Goal: Task Accomplishment & Management: Manage account settings

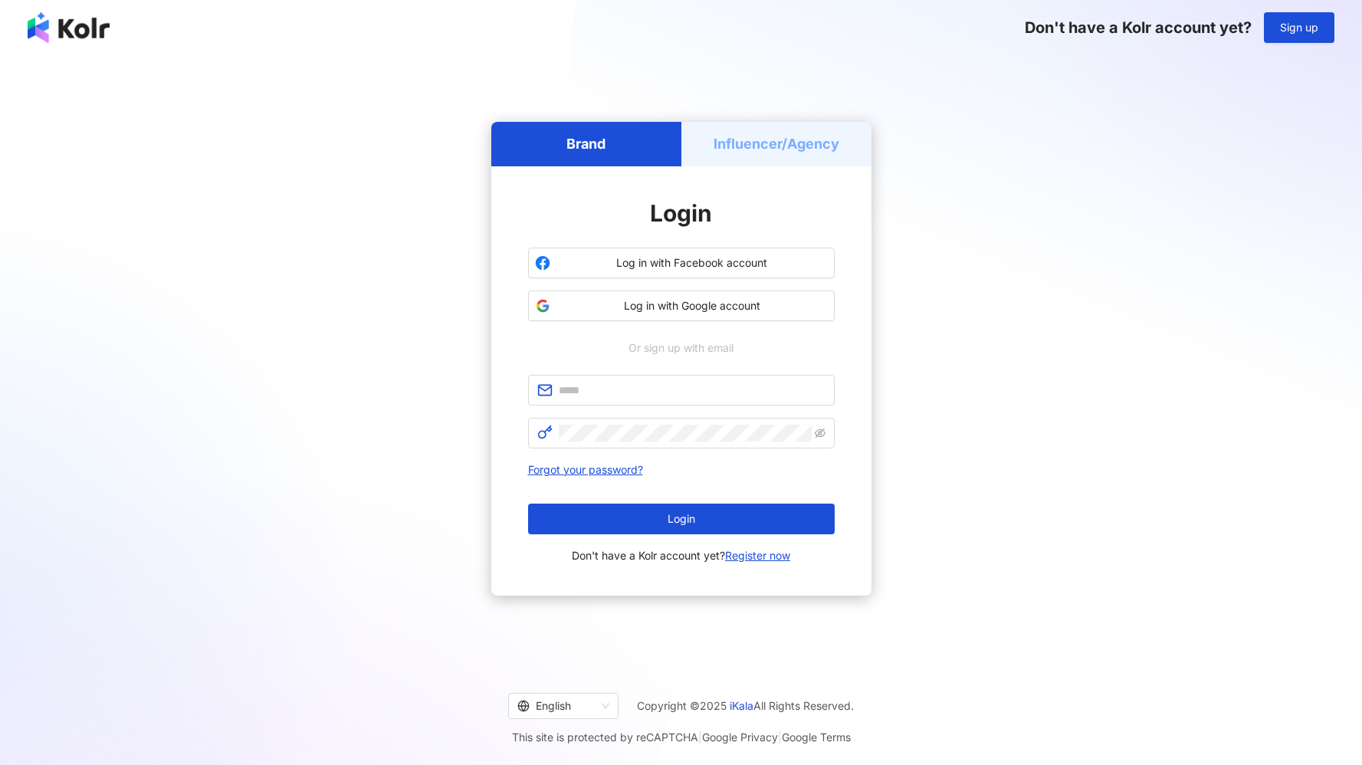
click at [777, 125] on div "Influencer/Agency" at bounding box center [777, 144] width 190 height 44
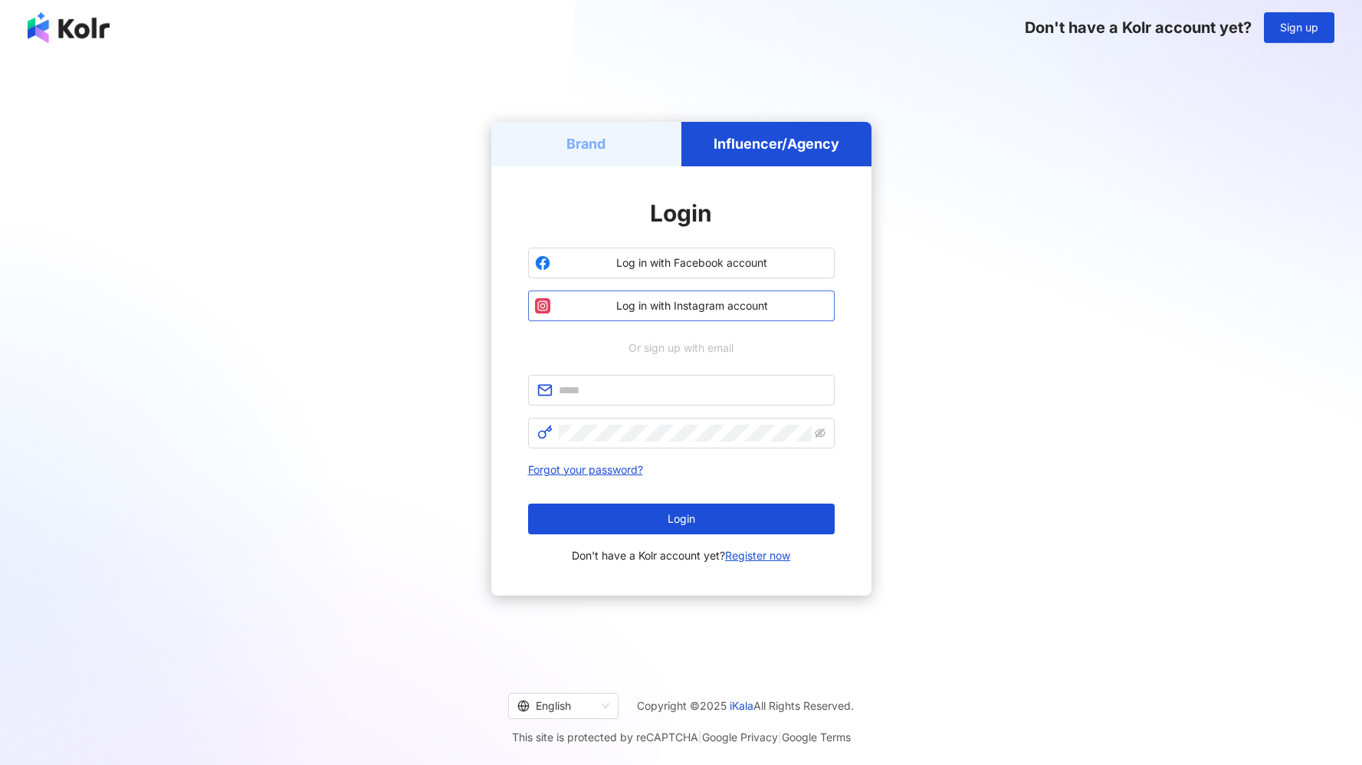
click at [692, 309] on span "Log in with Instagram account" at bounding box center [692, 305] width 271 height 15
click at [692, 314] on button "Log in with Instagram account" at bounding box center [681, 306] width 307 height 31
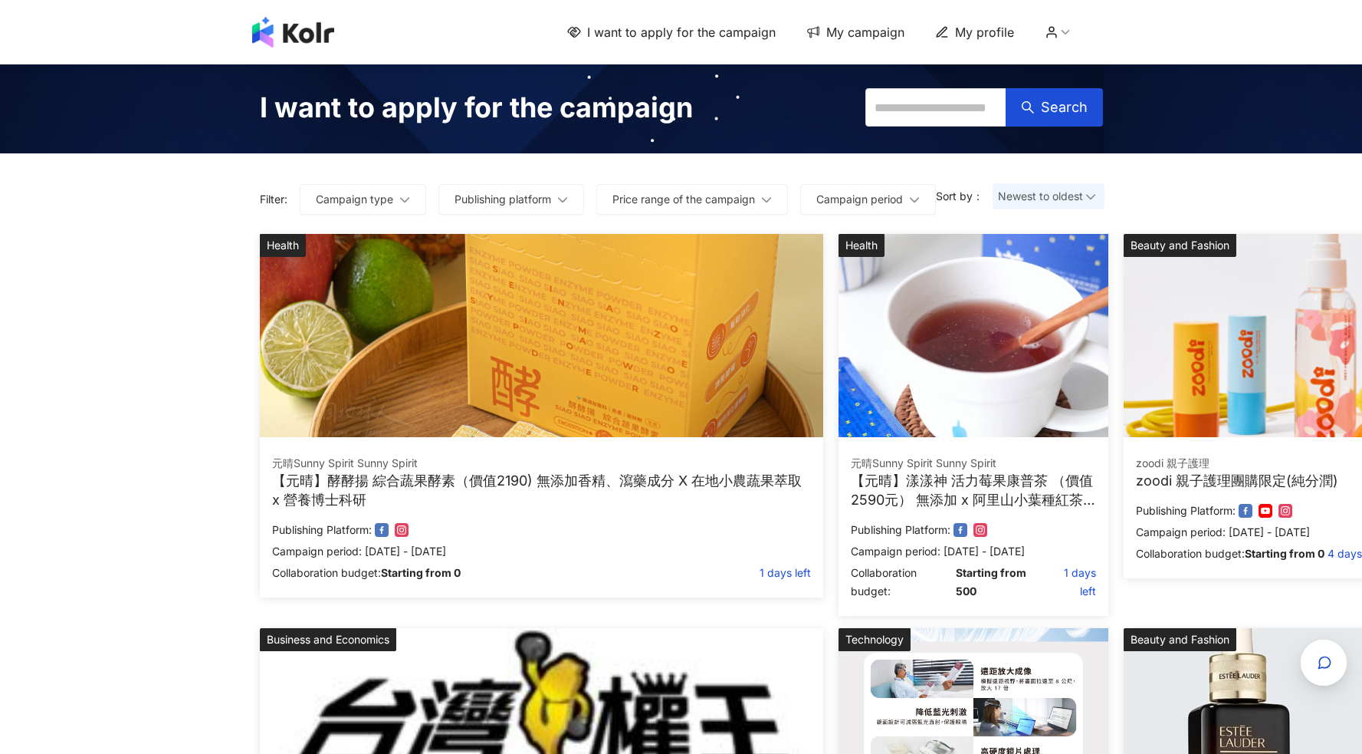
click at [1057, 35] on icon at bounding box center [1052, 32] width 14 height 14
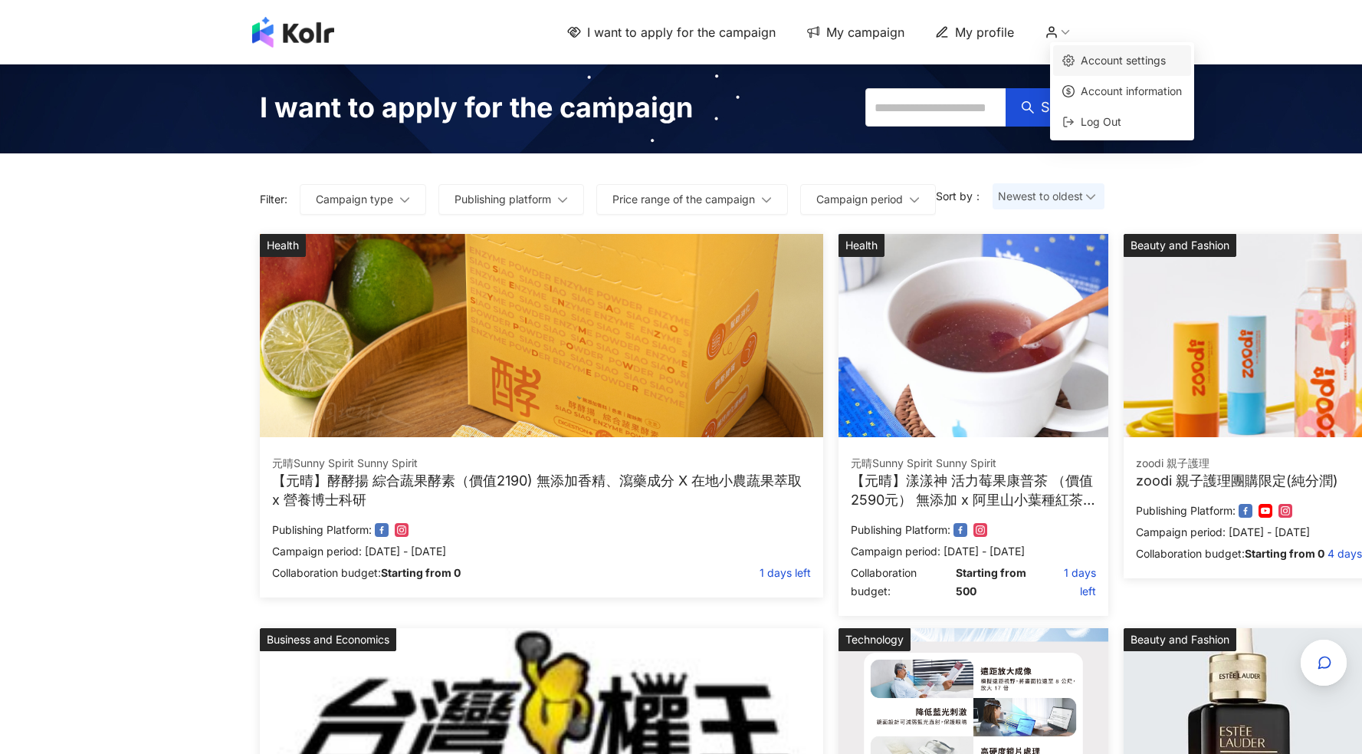
click at [1107, 59] on link "Account settings" at bounding box center [1123, 60] width 85 height 13
click at [1067, 28] on icon at bounding box center [1066, 32] width 14 height 14
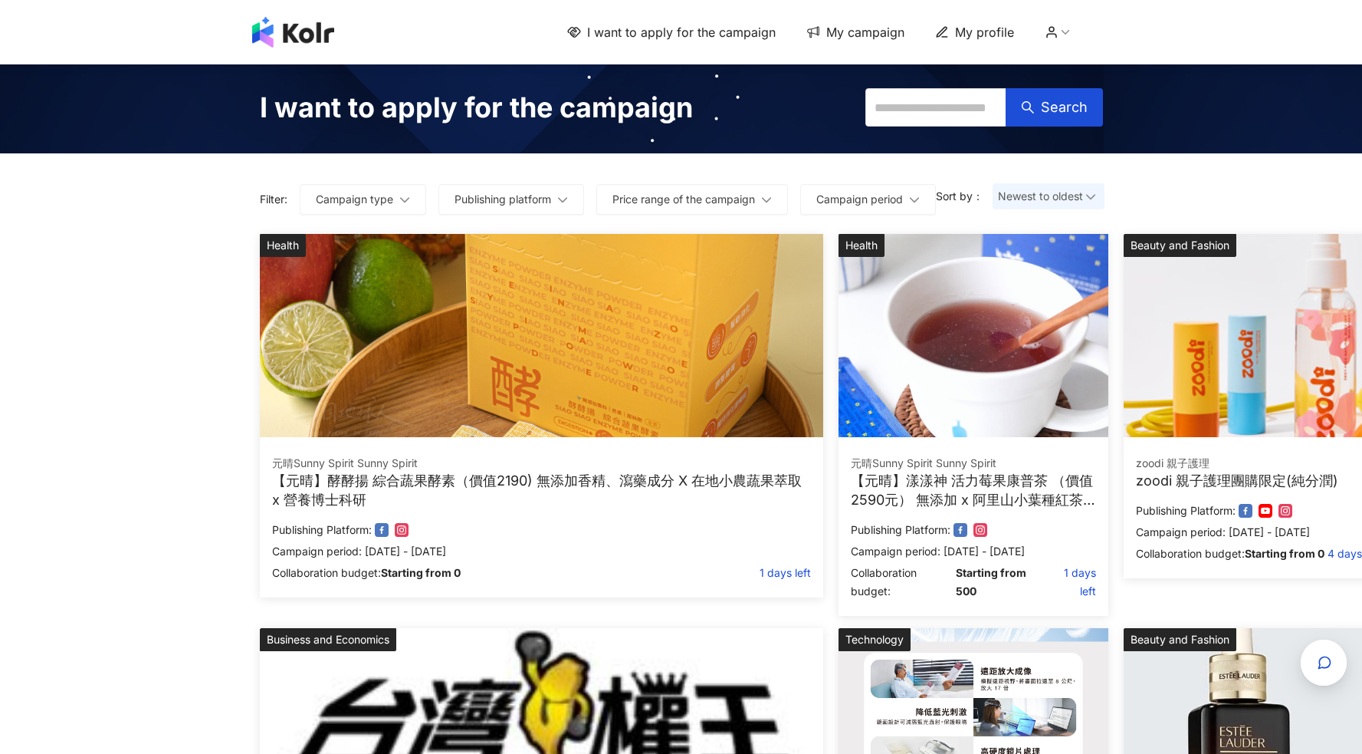
click at [975, 39] on span "My profile" at bounding box center [984, 32] width 59 height 17
click at [948, 35] on icon at bounding box center [942, 32] width 14 height 14
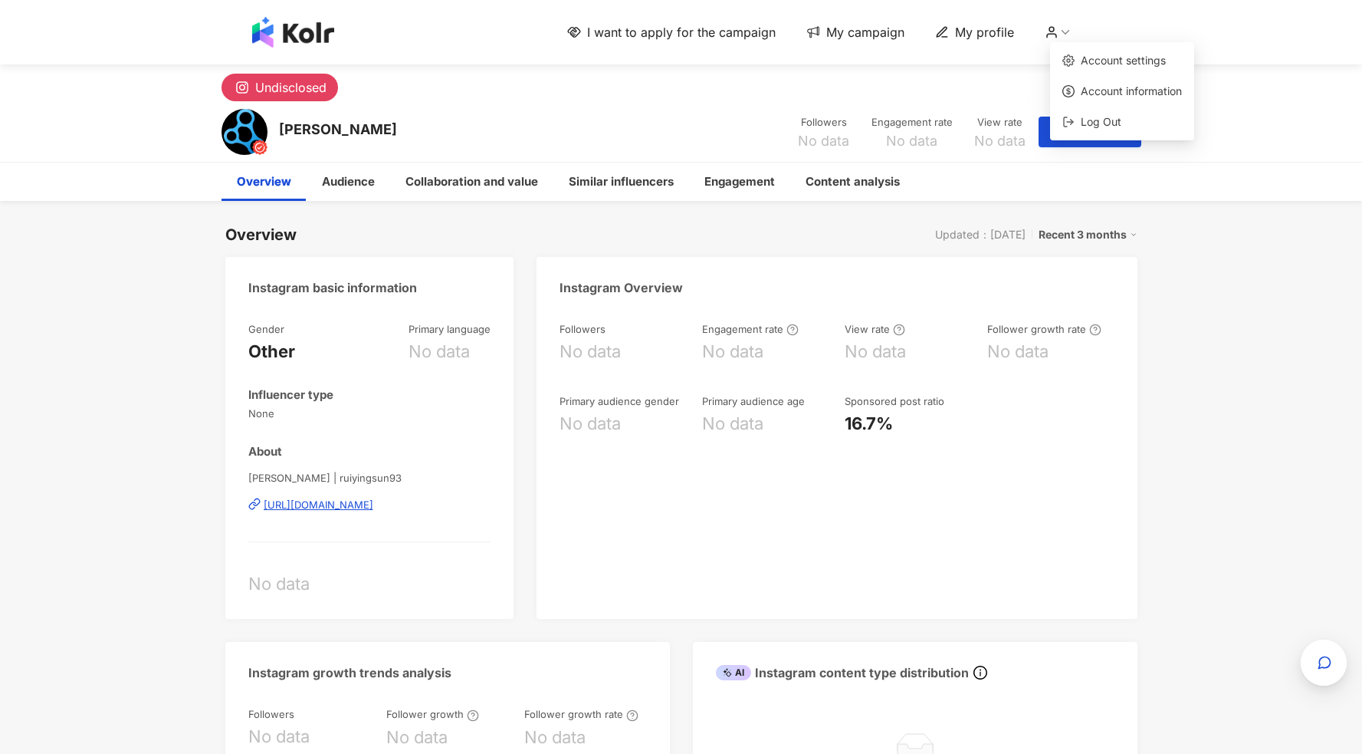
click at [1059, 31] on icon at bounding box center [1052, 32] width 14 height 14
click at [1098, 56] on link "Account settings" at bounding box center [1123, 60] width 85 height 13
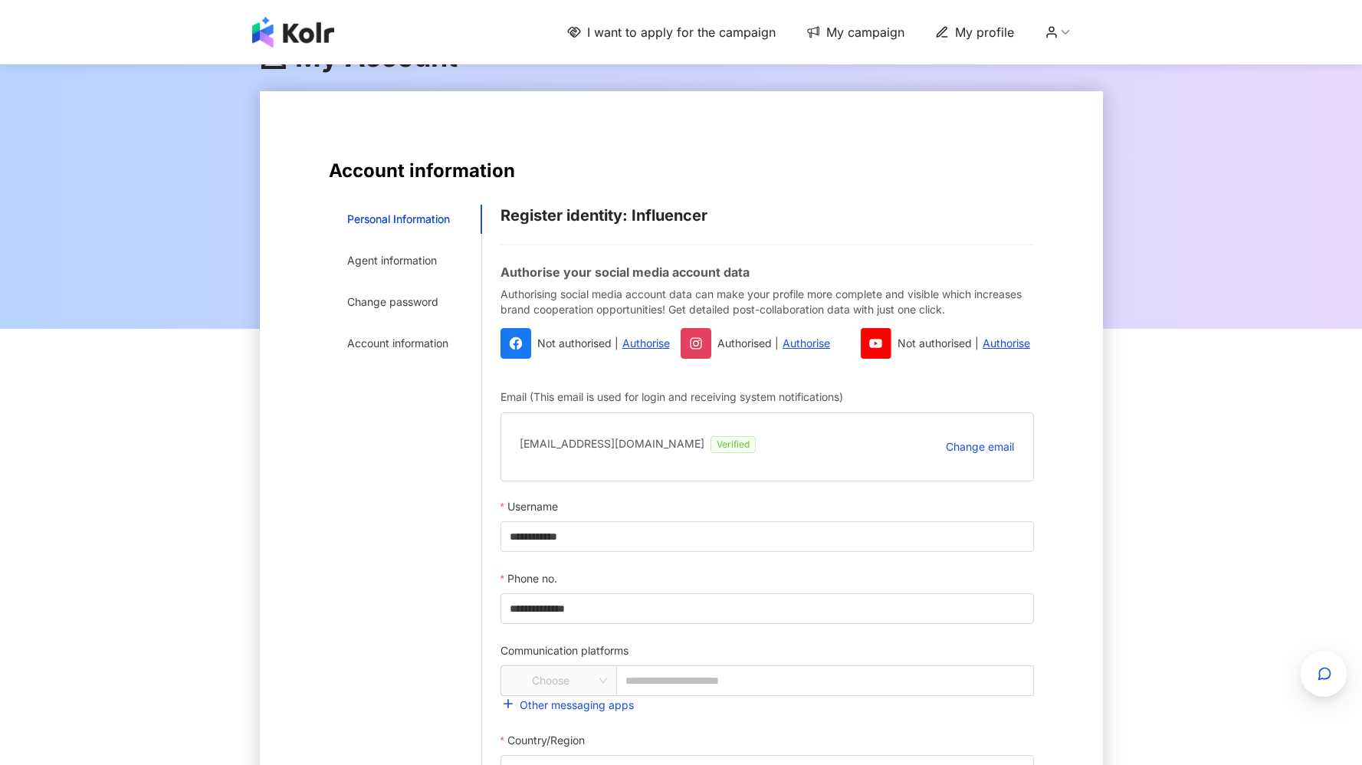
scroll to position [38, 0]
click at [419, 244] on div "Personal Information Agent information Change password Account information" at bounding box center [405, 577] width 153 height 743
click at [419, 256] on div "Agent information" at bounding box center [392, 262] width 90 height 17
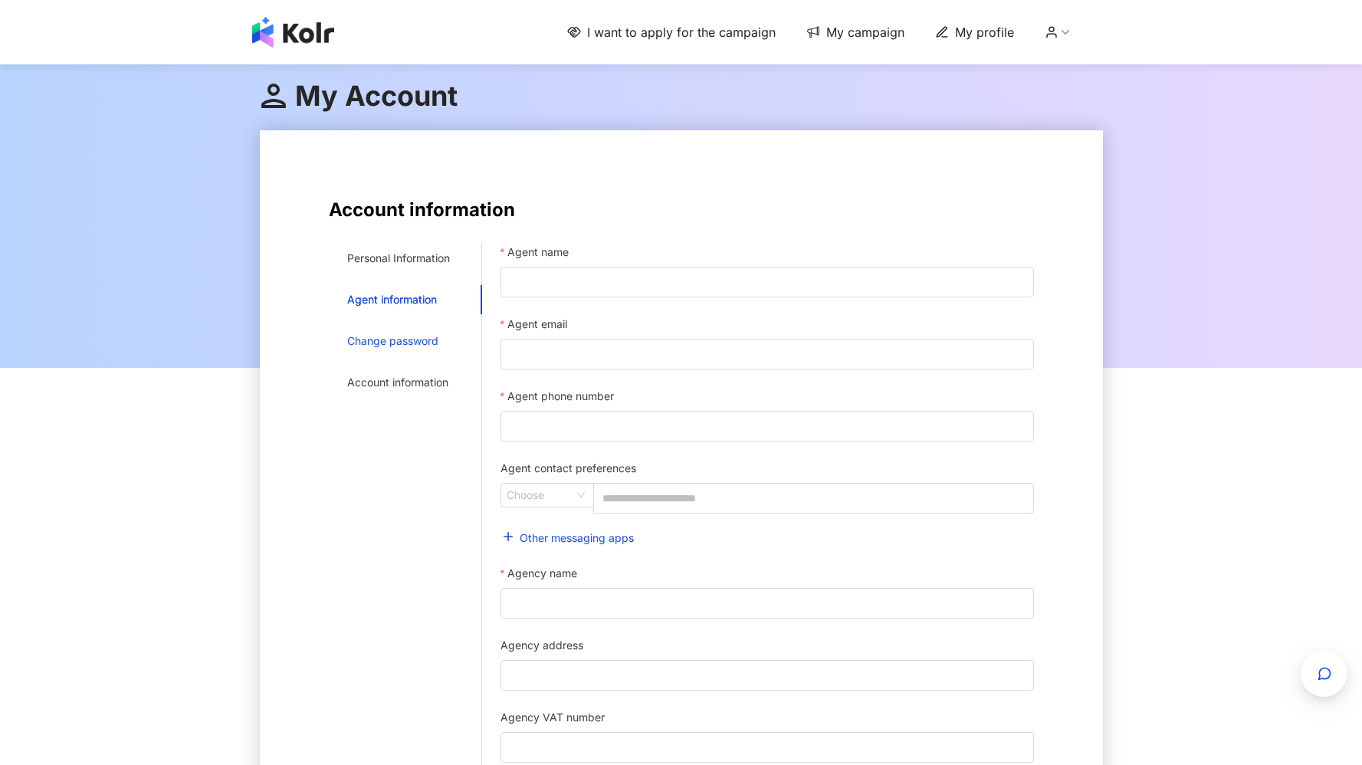
click at [411, 336] on div "Change password" at bounding box center [392, 341] width 91 height 17
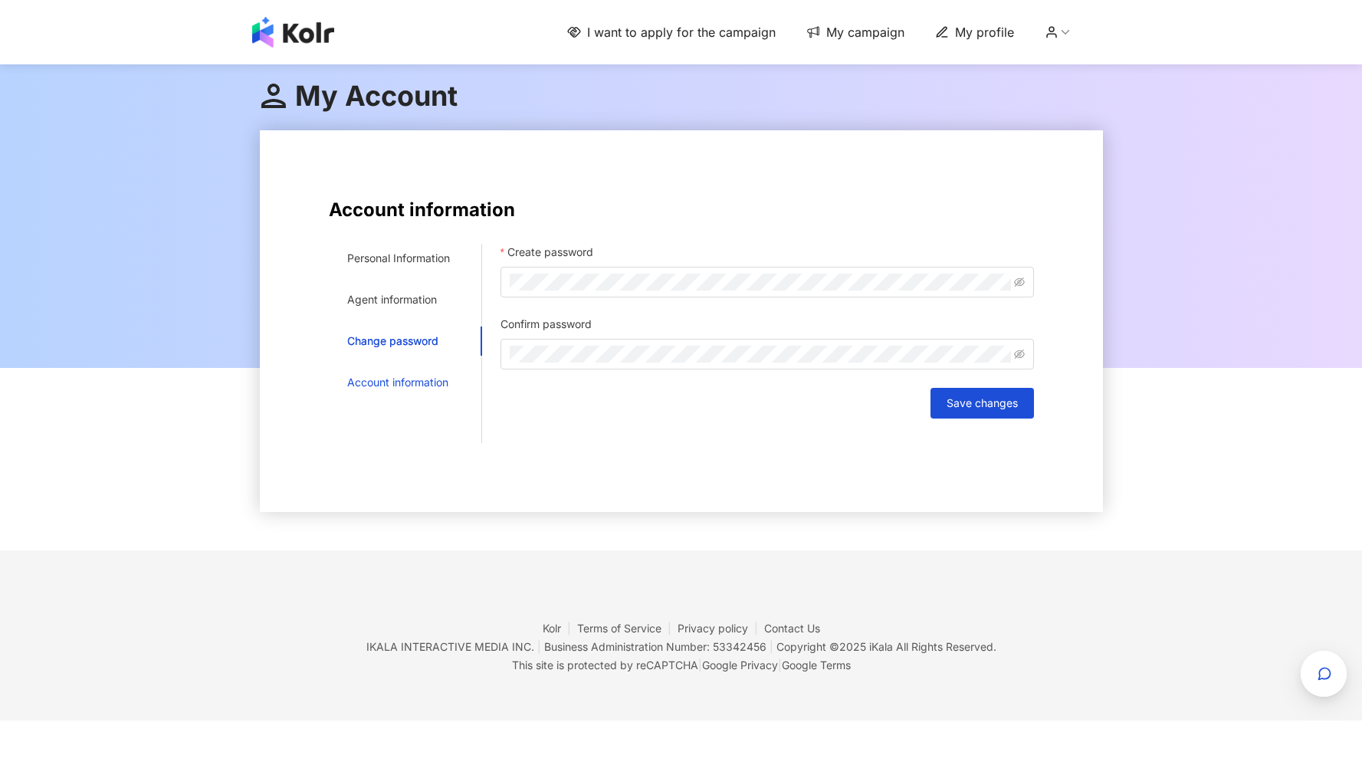
click at [409, 383] on div "Account information" at bounding box center [397, 382] width 101 height 17
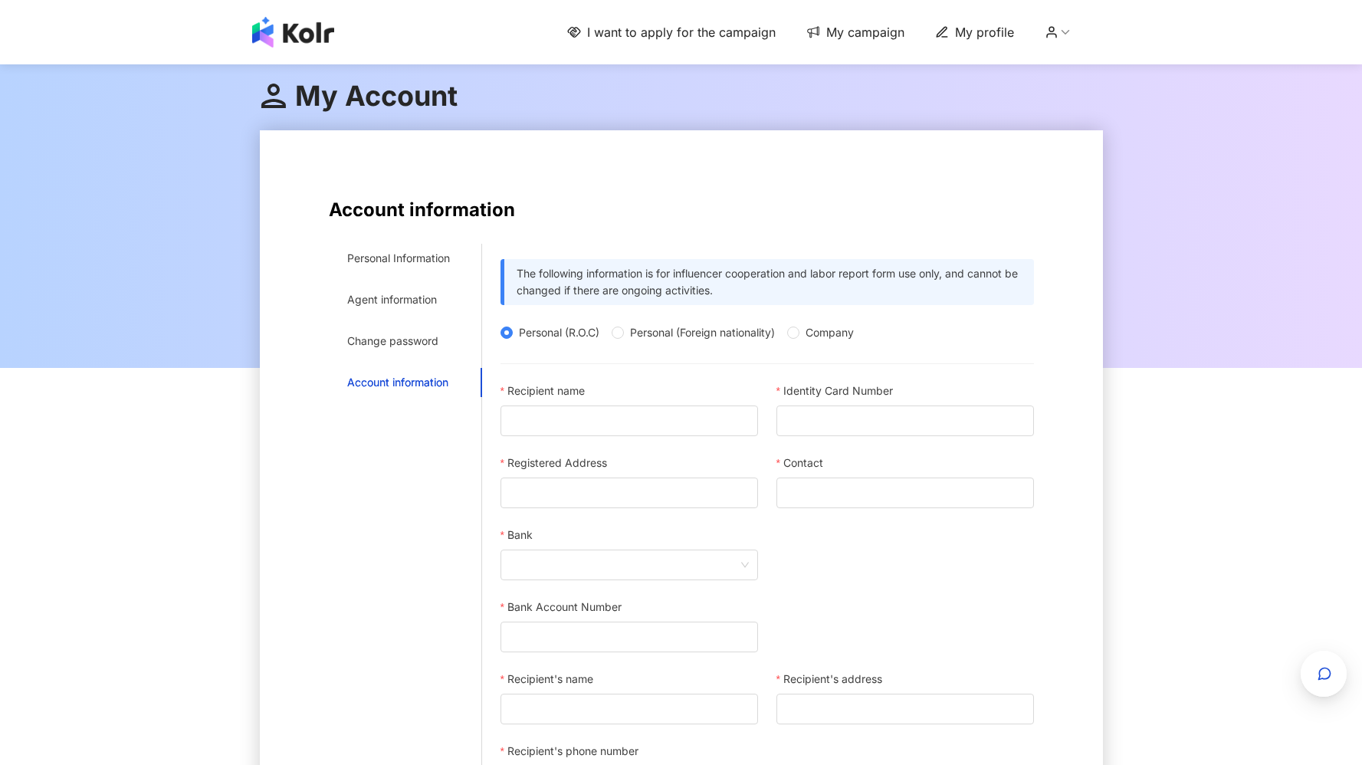
click at [1058, 40] on div "I want to apply for the campaign My campaign My profile" at bounding box center [835, 32] width 536 height 17
click at [1072, 28] on icon at bounding box center [1066, 32] width 14 height 14
click at [1083, 64] on link "Account settings" at bounding box center [1123, 60] width 85 height 13
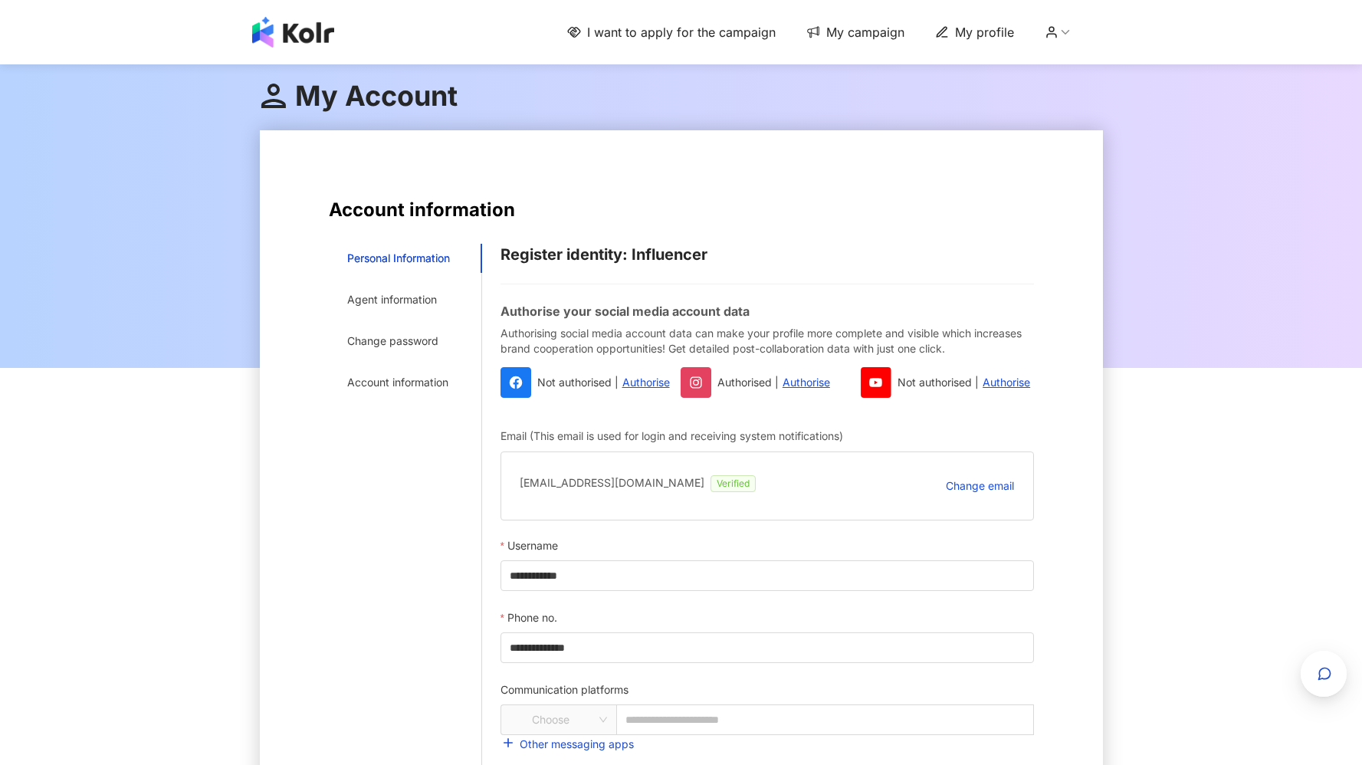
click at [890, 37] on span "My campaign" at bounding box center [866, 32] width 78 height 17
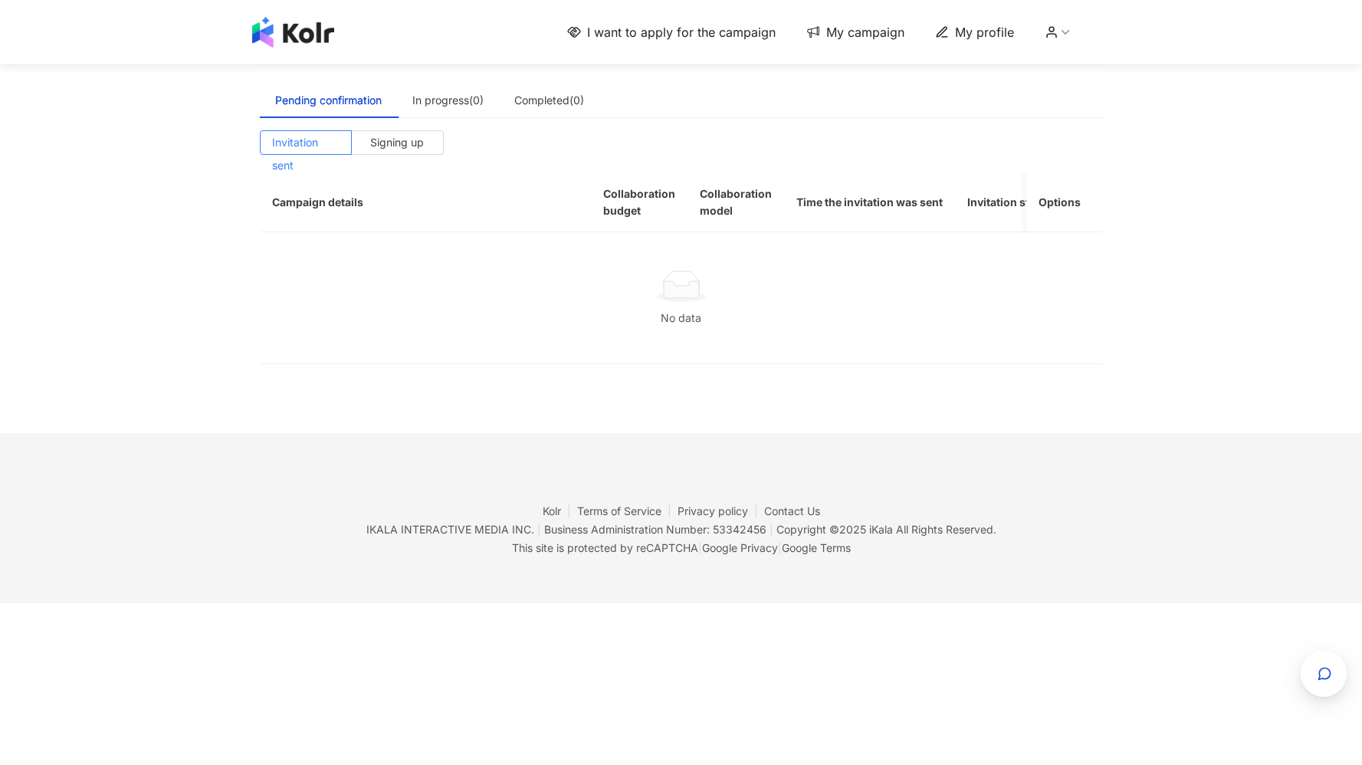
click at [749, 30] on span "I want to apply for the campaign" at bounding box center [681, 32] width 189 height 17
